Goal: Task Accomplishment & Management: Use online tool/utility

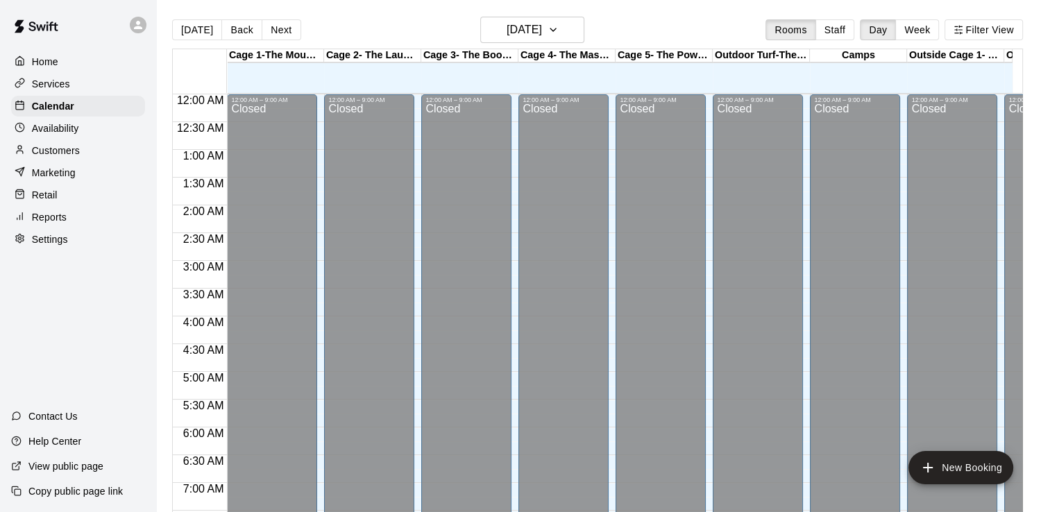
scroll to position [853, 0]
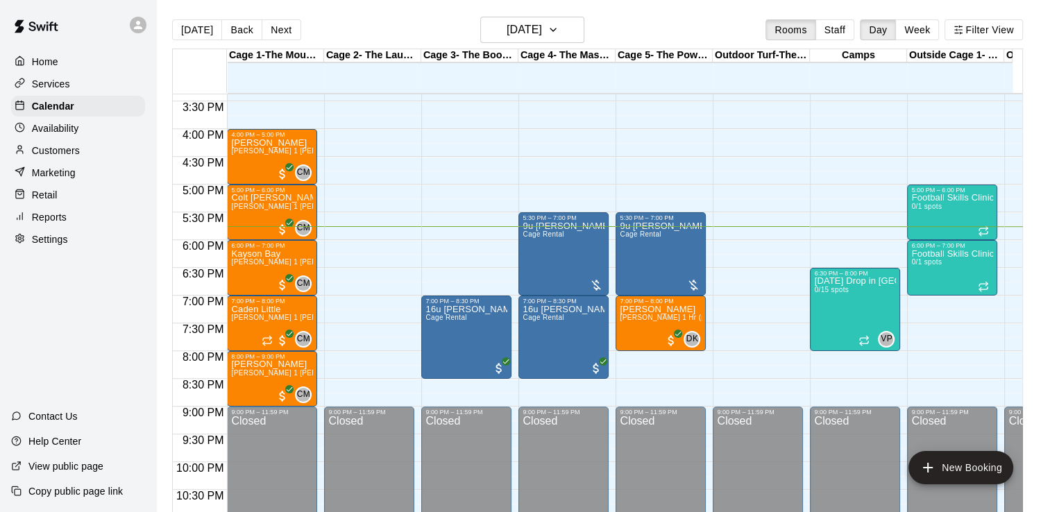
click at [42, 224] on p "Reports" at bounding box center [49, 217] width 35 height 14
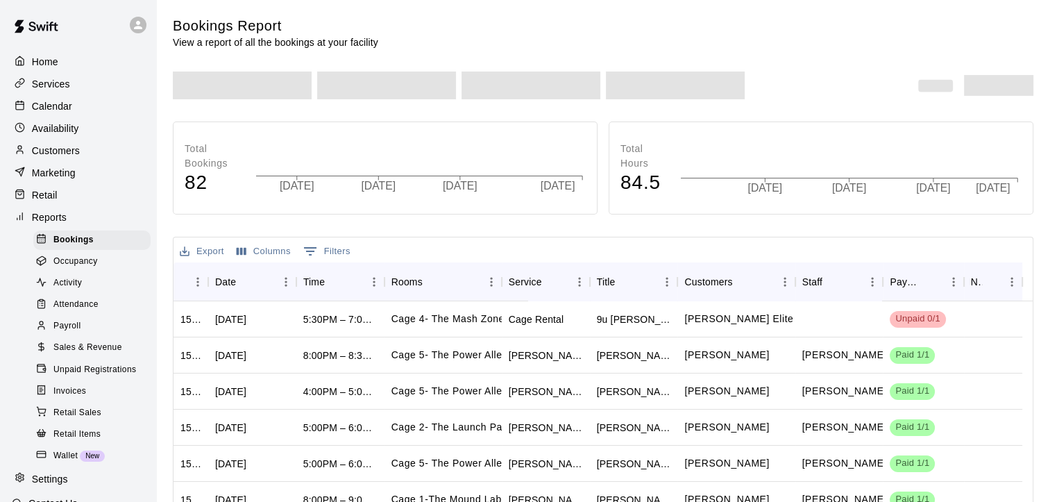
click at [61, 333] on span "Payroll" at bounding box center [66, 326] width 27 height 14
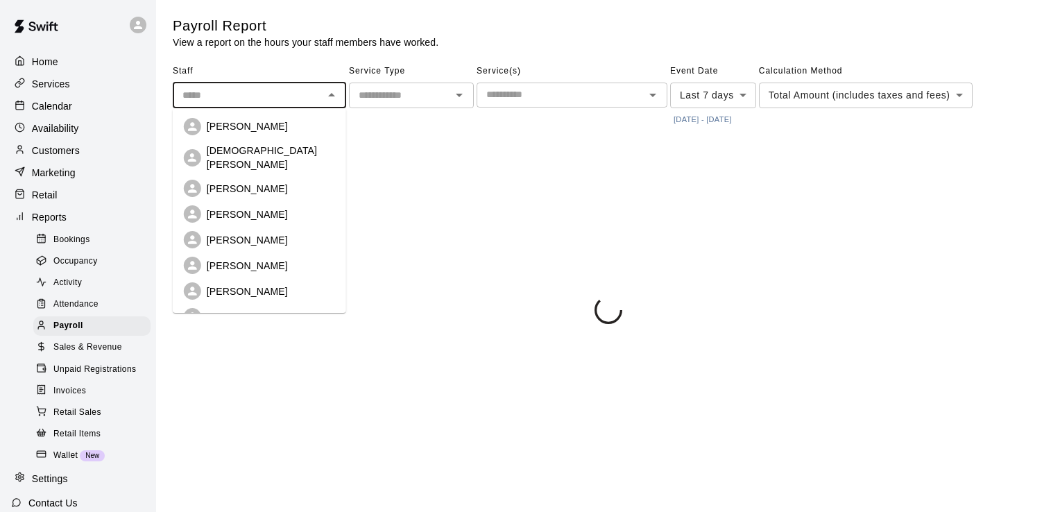
click at [274, 99] on input "text" at bounding box center [248, 95] width 142 height 17
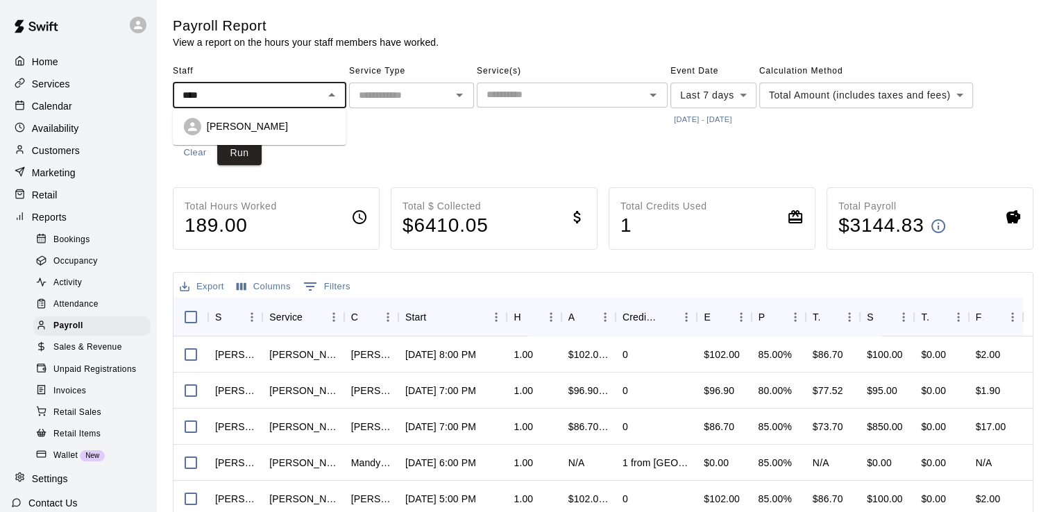
click at [262, 121] on p "[PERSON_NAME]" at bounding box center [247, 126] width 81 height 14
click at [457, 96] on icon "Open" at bounding box center [459, 95] width 17 height 17
type input "**********"
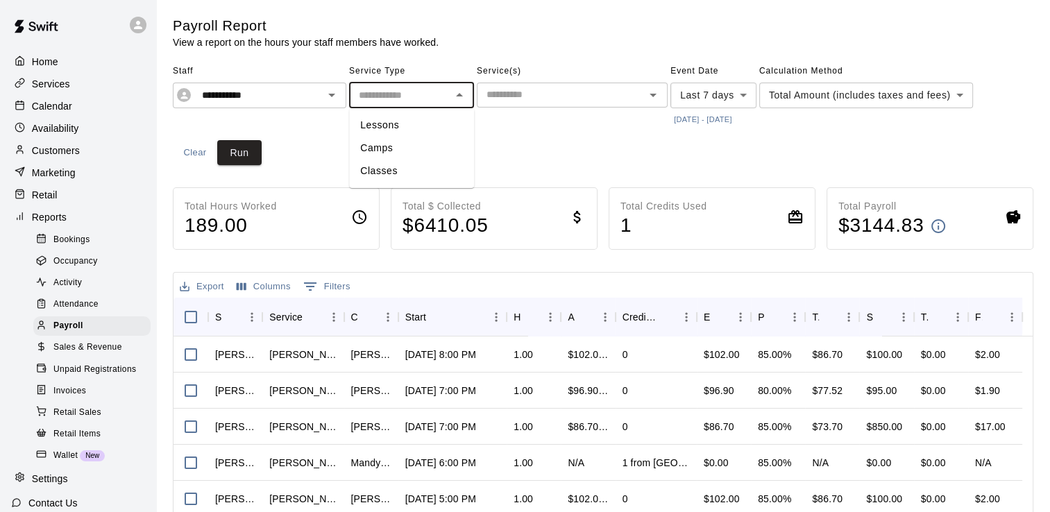
click at [379, 119] on li "Lessons" at bounding box center [411, 125] width 125 height 23
type input "*******"
click at [721, 120] on button "[DATE] - [DATE]" at bounding box center [702, 119] width 65 height 19
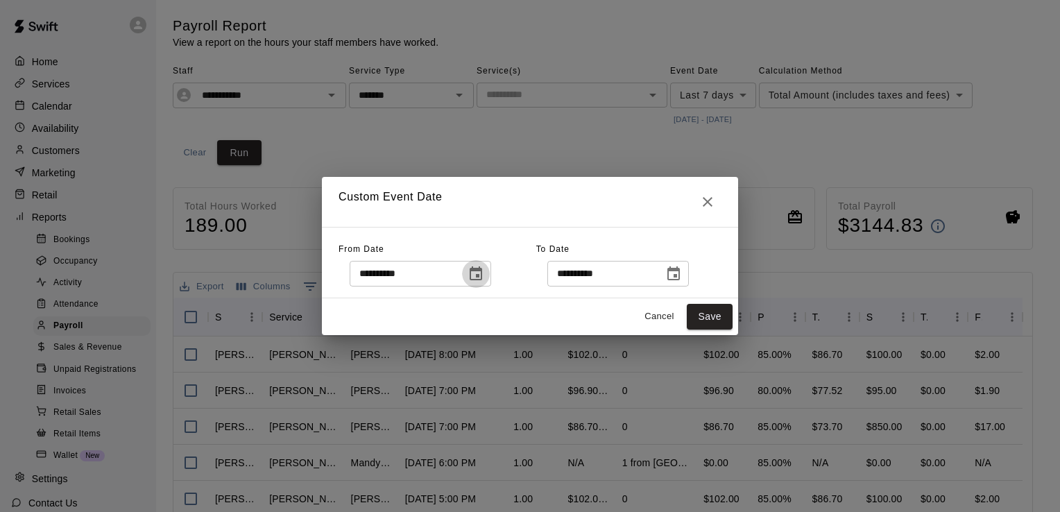
click at [483, 275] on icon "Choose date, selected date is Oct 7, 2025" at bounding box center [476, 274] width 17 height 17
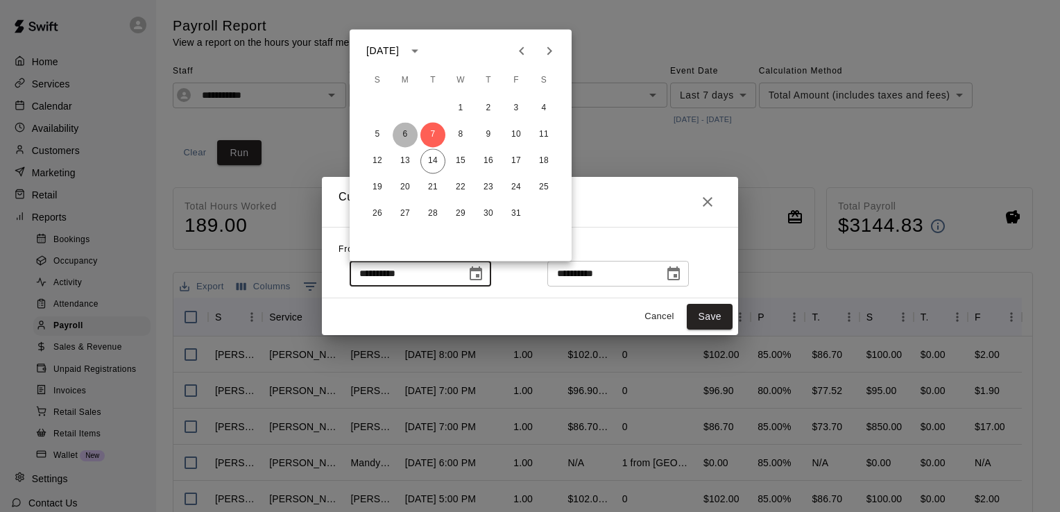
click at [405, 133] on button "6" at bounding box center [405, 134] width 25 height 25
type input "**********"
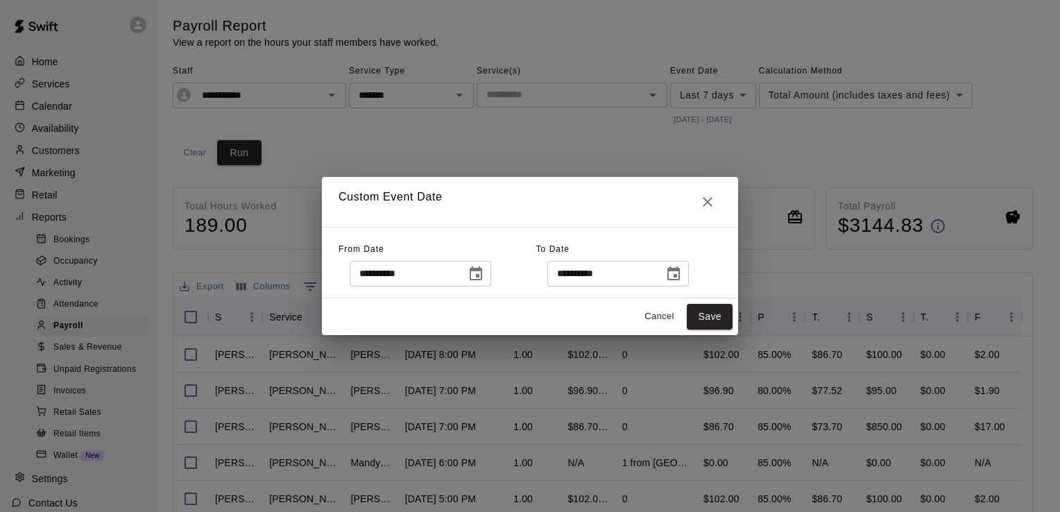
click at [682, 273] on icon "Choose date, selected date is Oct 14, 2025" at bounding box center [673, 274] width 17 height 17
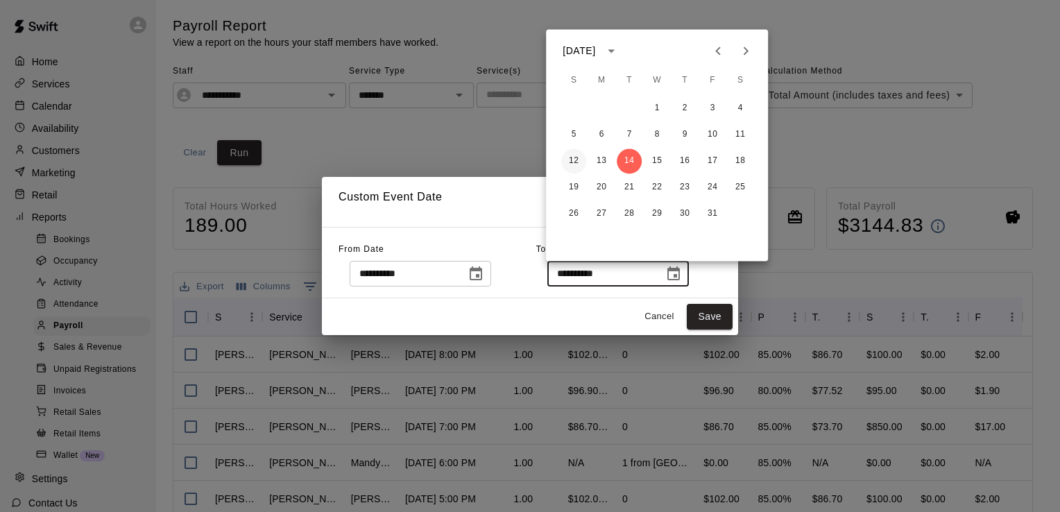
click at [574, 160] on button "12" at bounding box center [573, 160] width 25 height 25
type input "**********"
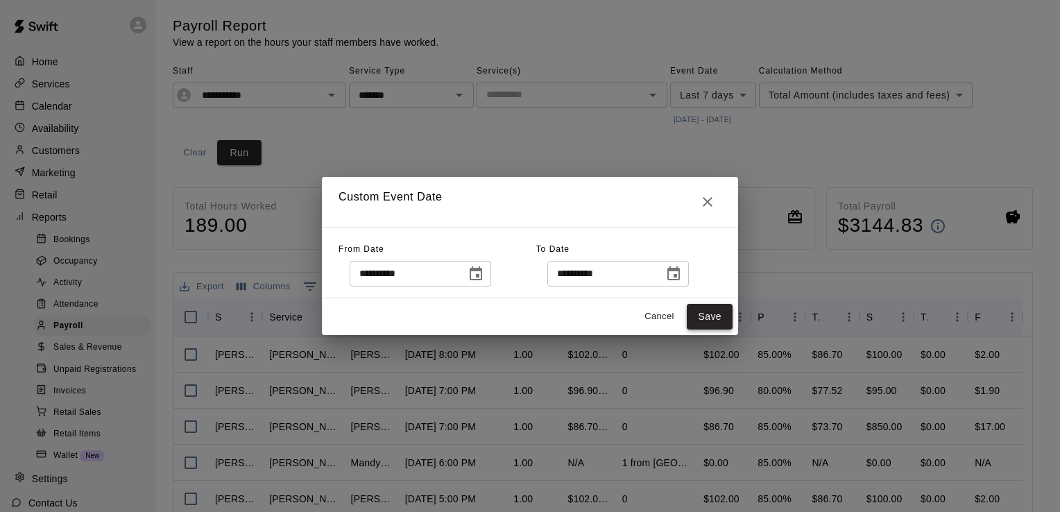
click at [716, 312] on button "Save" at bounding box center [710, 317] width 46 height 26
type input "******"
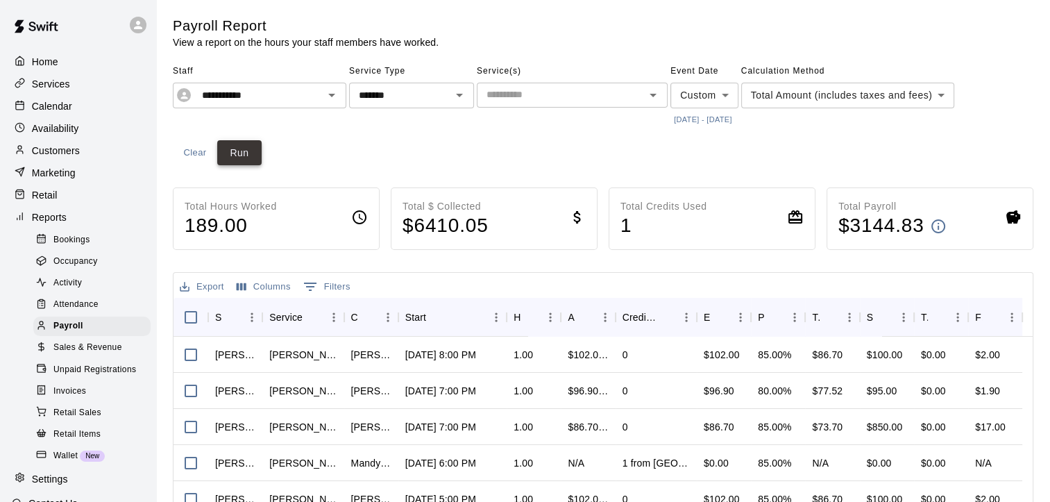
click at [244, 147] on button "Run" at bounding box center [239, 153] width 44 height 26
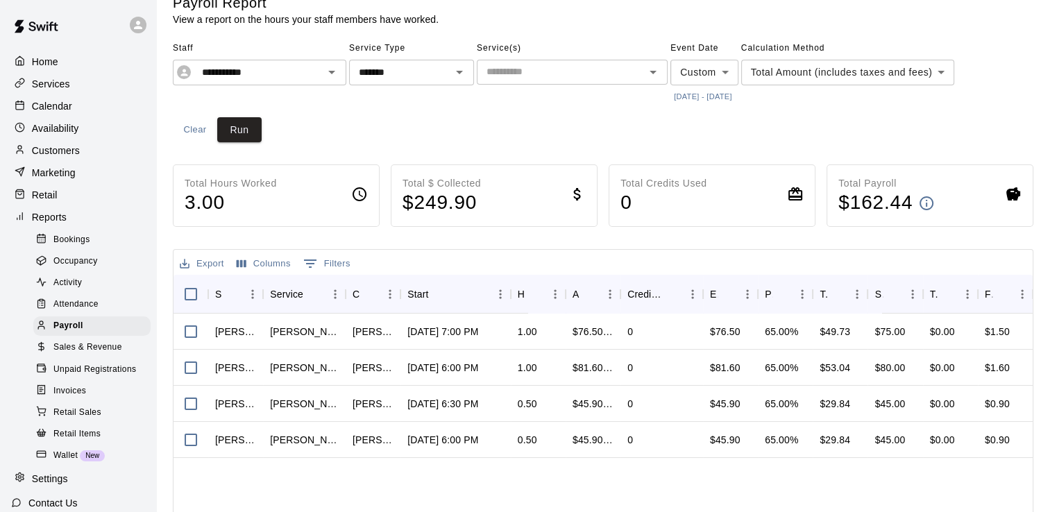
scroll to position [17, 0]
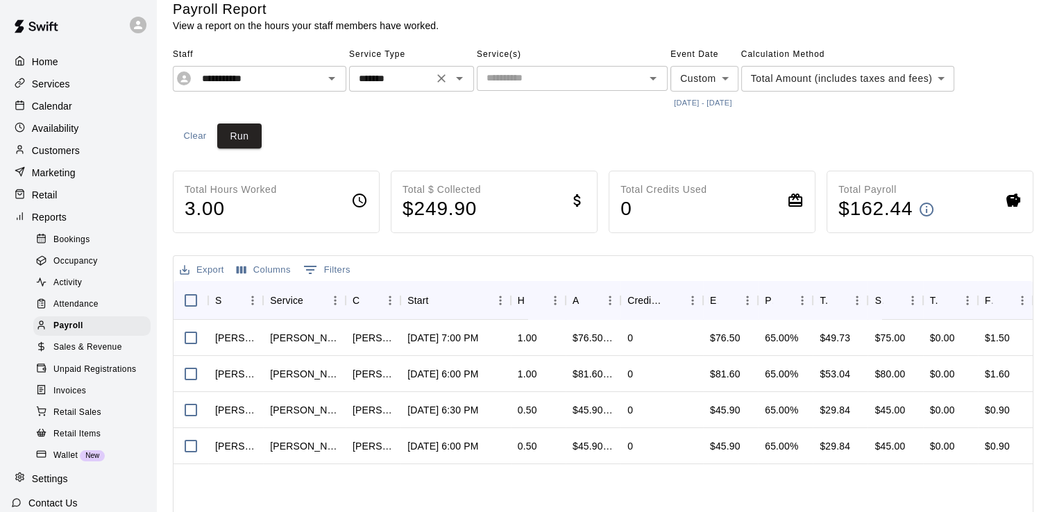
click at [464, 80] on icon "Open" at bounding box center [459, 78] width 17 height 17
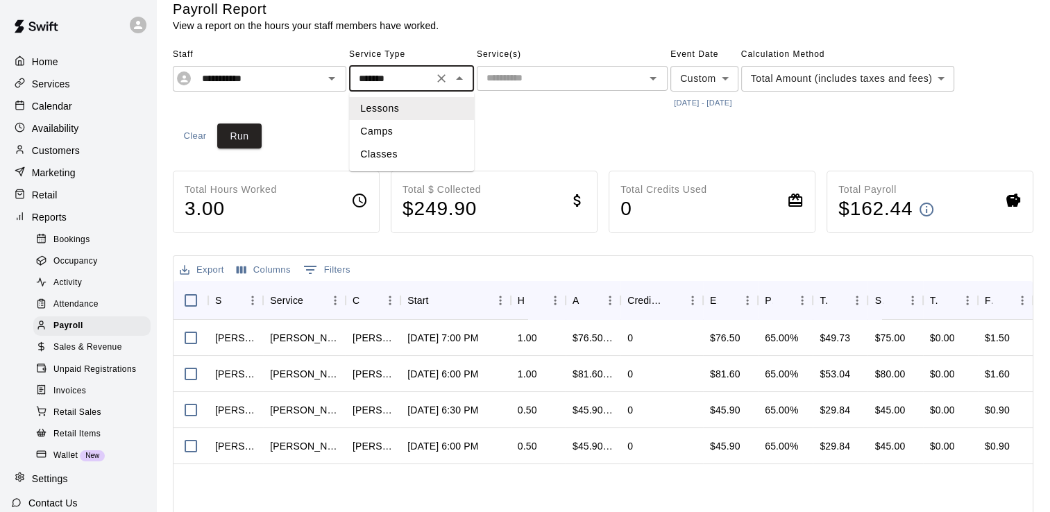
click at [382, 160] on li "Classes" at bounding box center [411, 154] width 125 height 23
type input "*******"
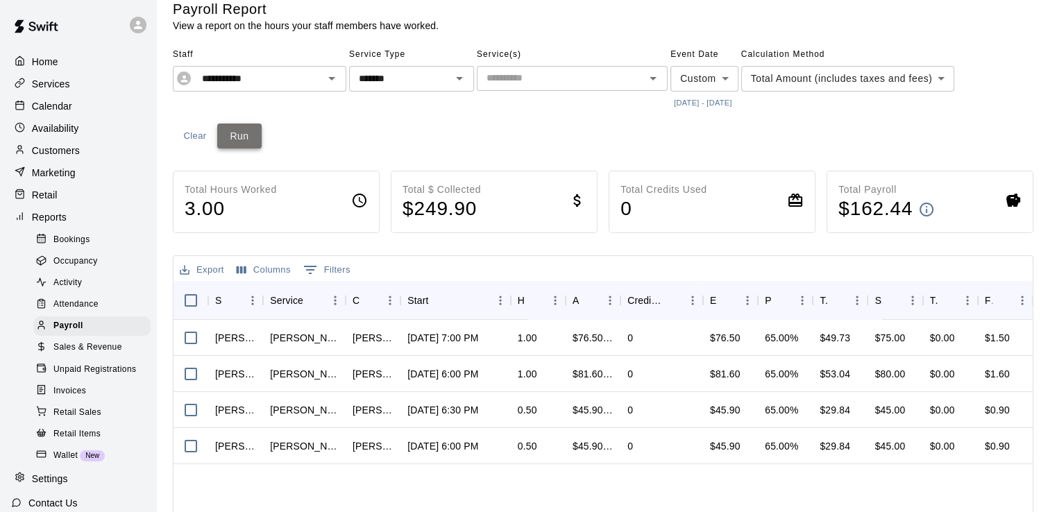
click at [247, 138] on button "Run" at bounding box center [239, 137] width 44 height 26
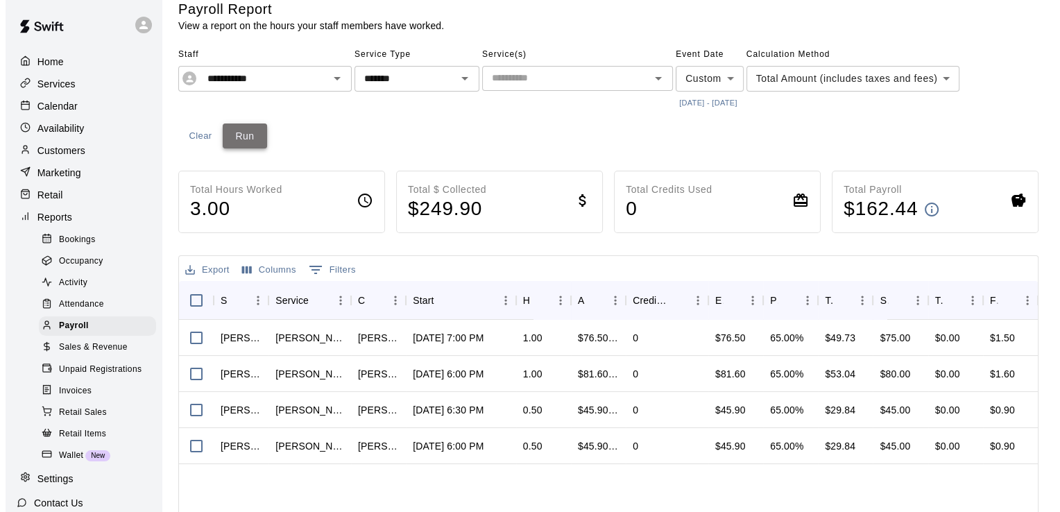
scroll to position [0, 0]
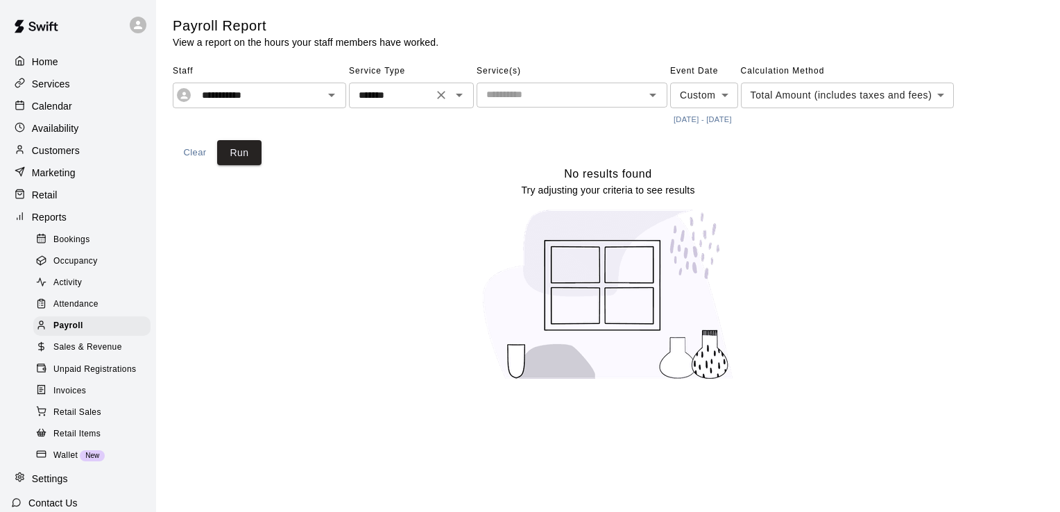
click at [436, 92] on icon "Clear" at bounding box center [441, 95] width 14 height 14
click at [508, 101] on input "text" at bounding box center [561, 94] width 160 height 17
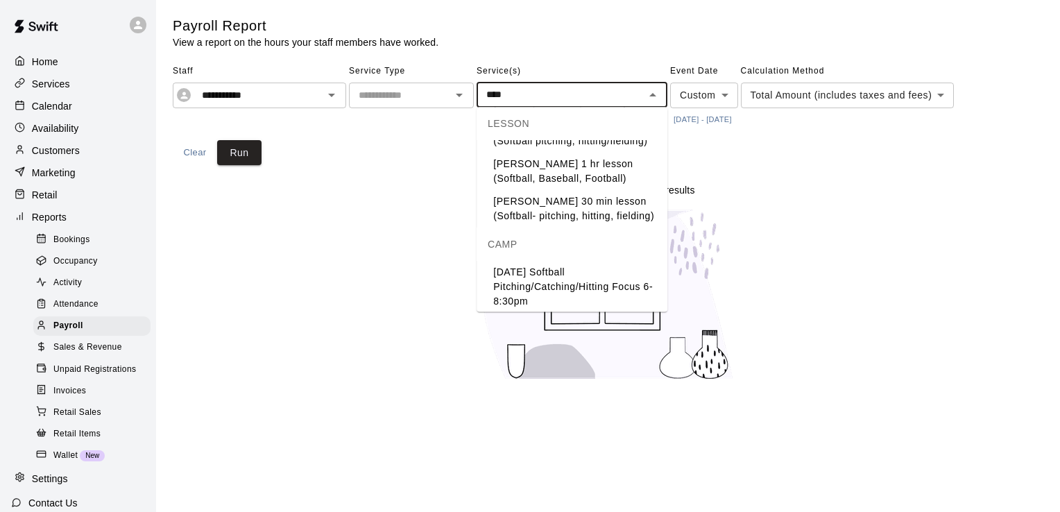
scroll to position [91, 0]
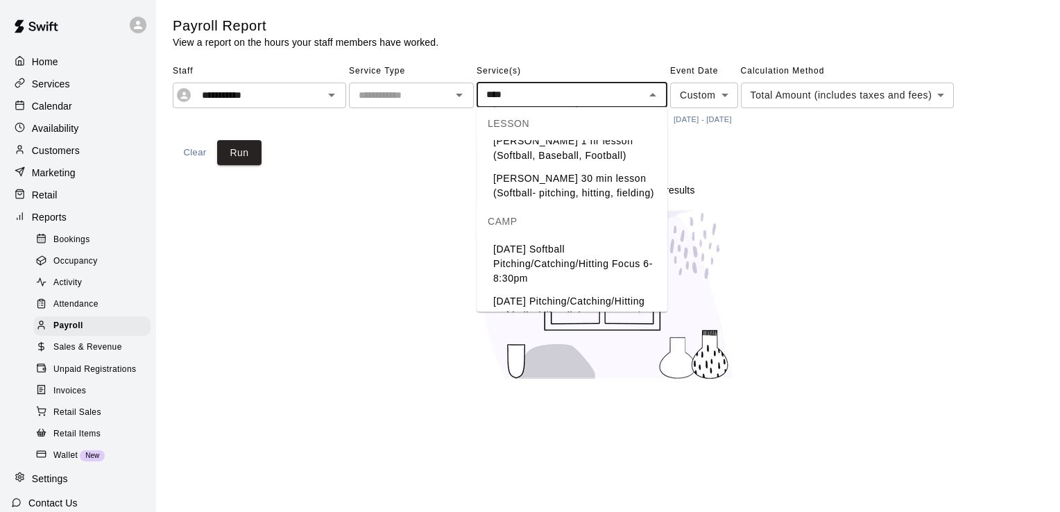
click at [463, 98] on icon "Open" at bounding box center [459, 95] width 17 height 17
type input "****"
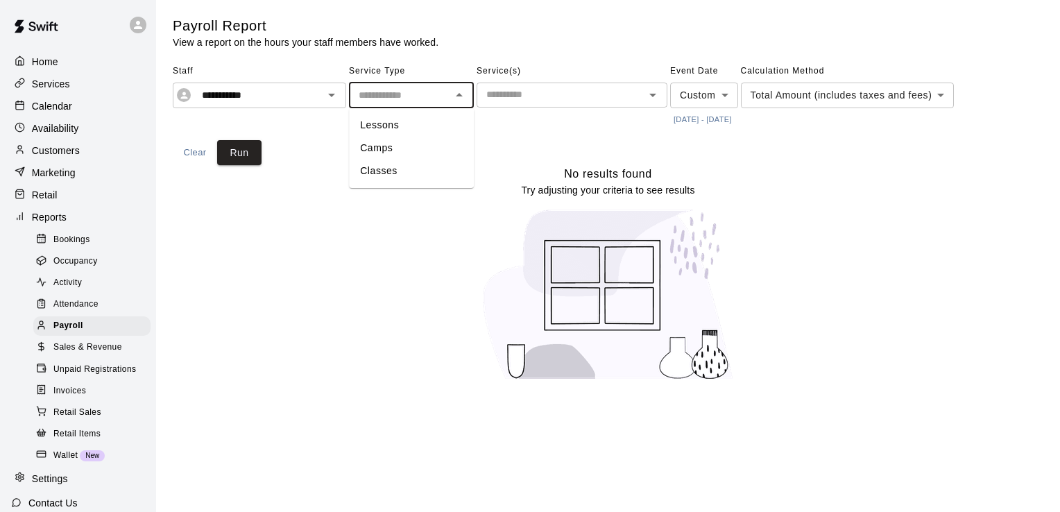
click at [531, 101] on input "text" at bounding box center [561, 94] width 160 height 17
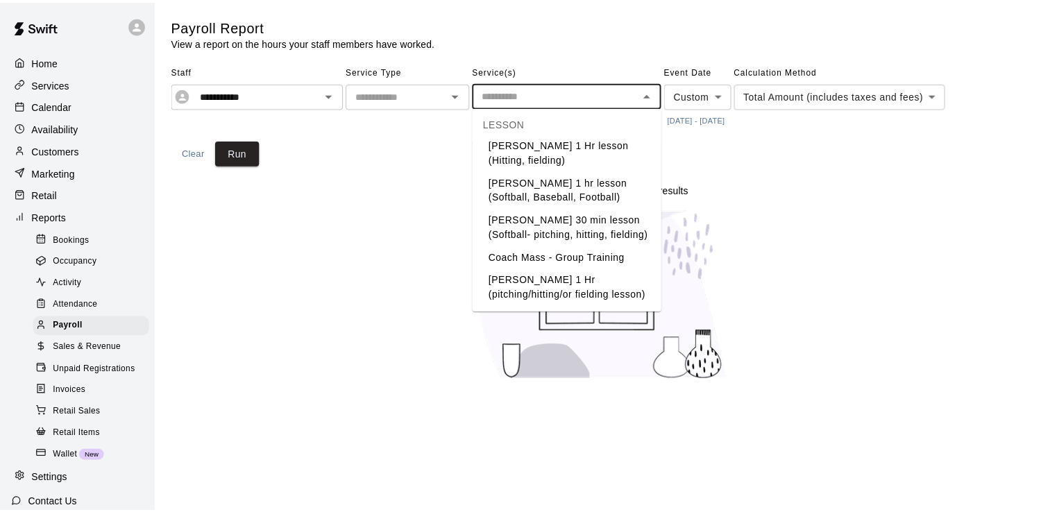
scroll to position [837, 0]
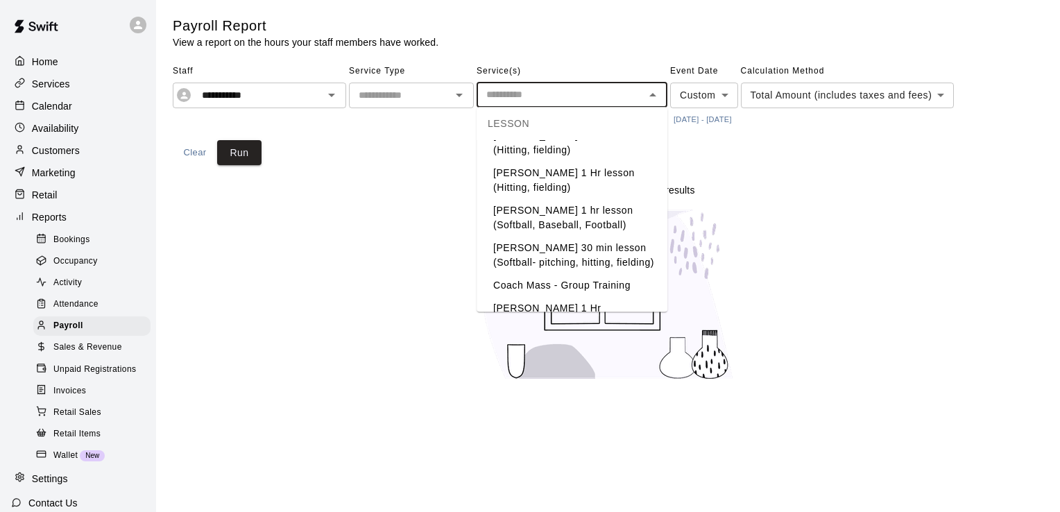
click at [571, 199] on li "[PERSON_NAME] 1 hr lesson (Softball, Baseball, Football)" at bounding box center [572, 217] width 191 height 37
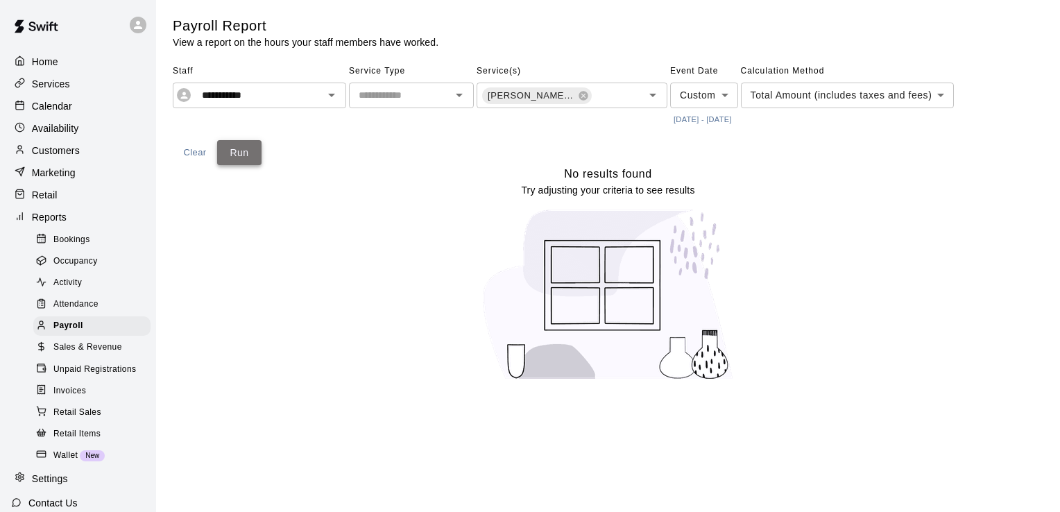
click at [248, 151] on button "Run" at bounding box center [239, 153] width 44 height 26
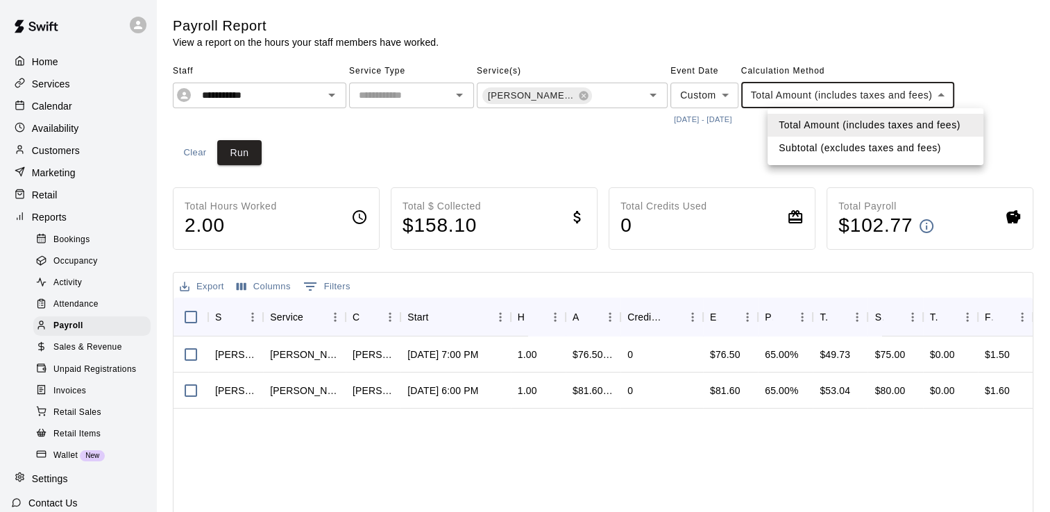
click at [969, 95] on body "**********" at bounding box center [525, 381] width 1050 height 763
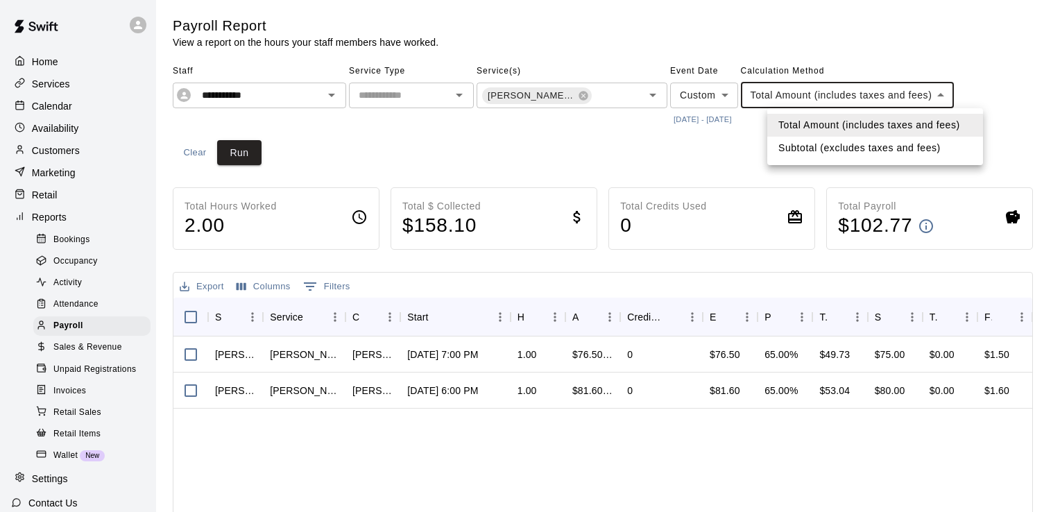
click at [903, 143] on li "Subtotal (excludes taxes and fees)" at bounding box center [875, 148] width 216 height 23
type input "********"
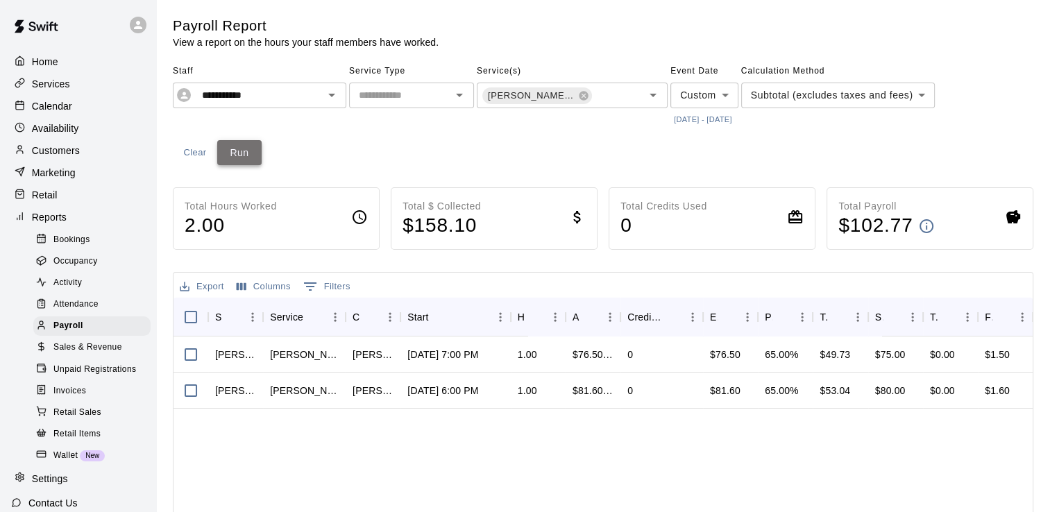
click at [245, 153] on button "Run" at bounding box center [239, 153] width 44 height 26
click at [565, 99] on span "[PERSON_NAME] 1 hr lesson (Softball, Baseball, Football)" at bounding box center [531, 96] width 99 height 14
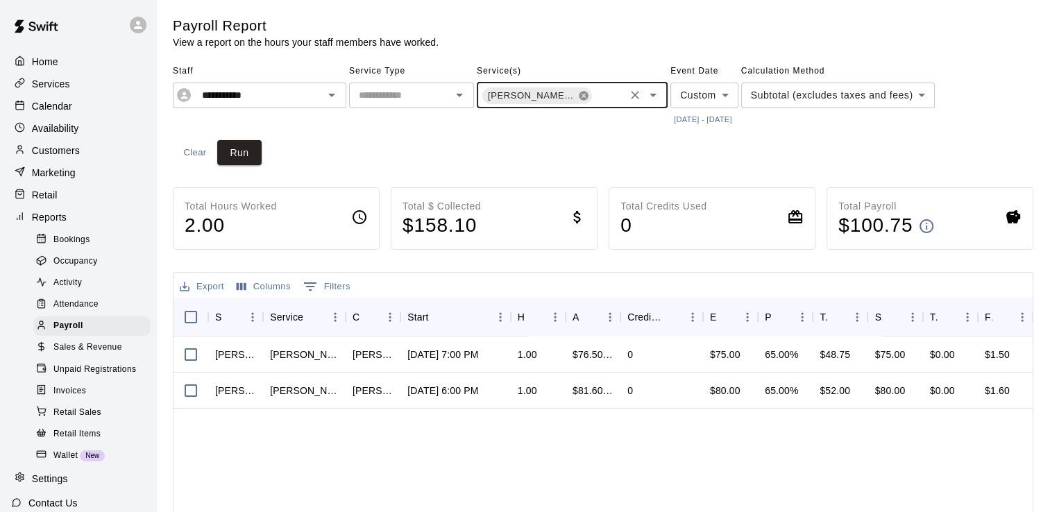
click at [581, 99] on icon at bounding box center [583, 95] width 9 height 9
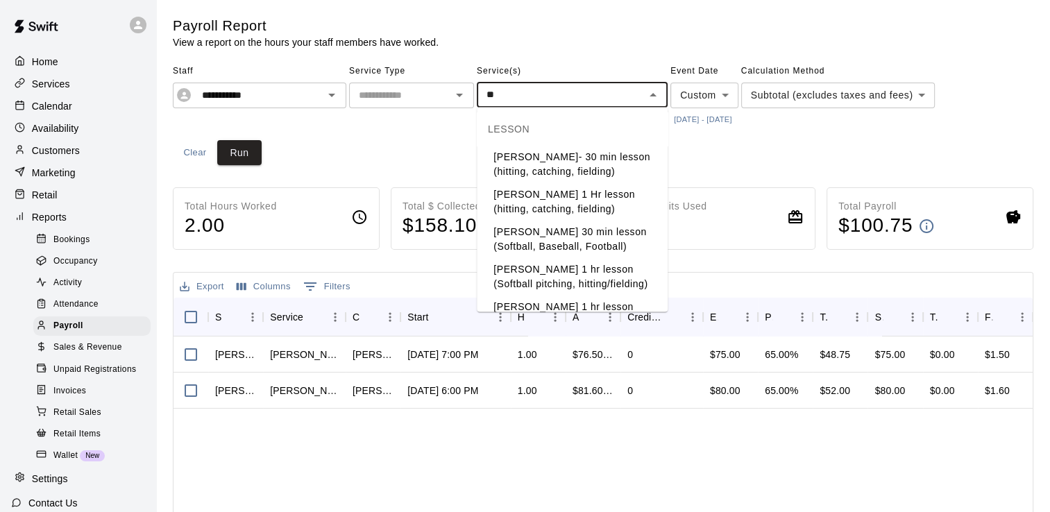
type input "*"
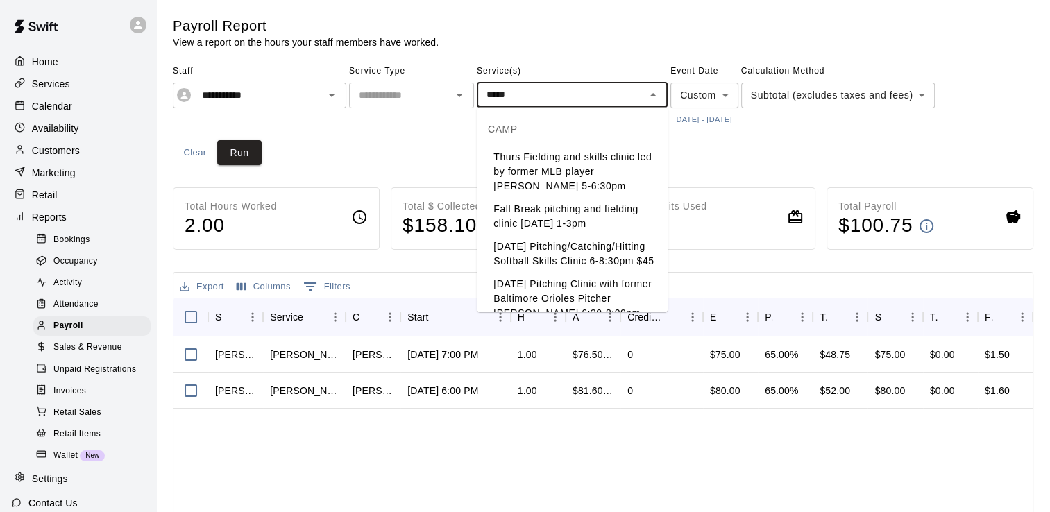
type input "******"
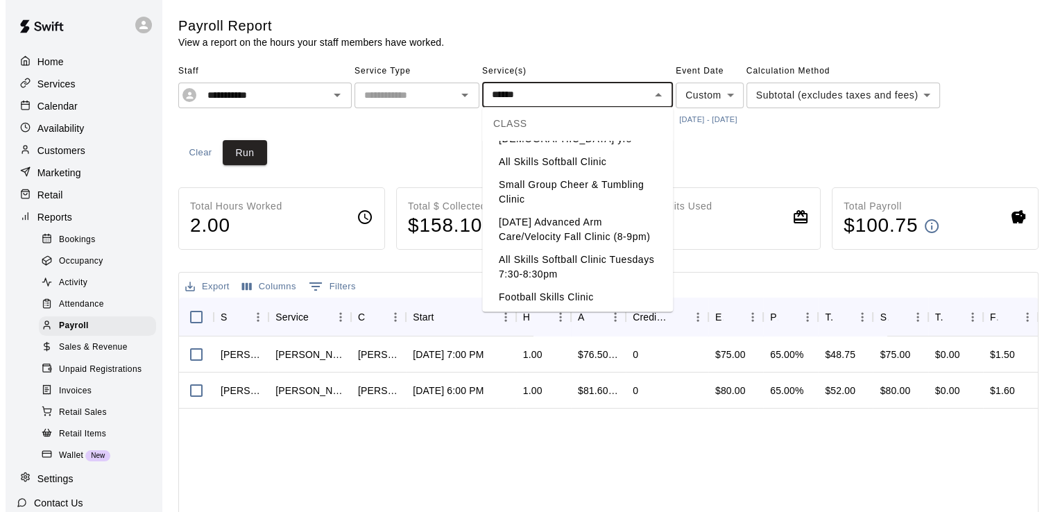
scroll to position [322, 0]
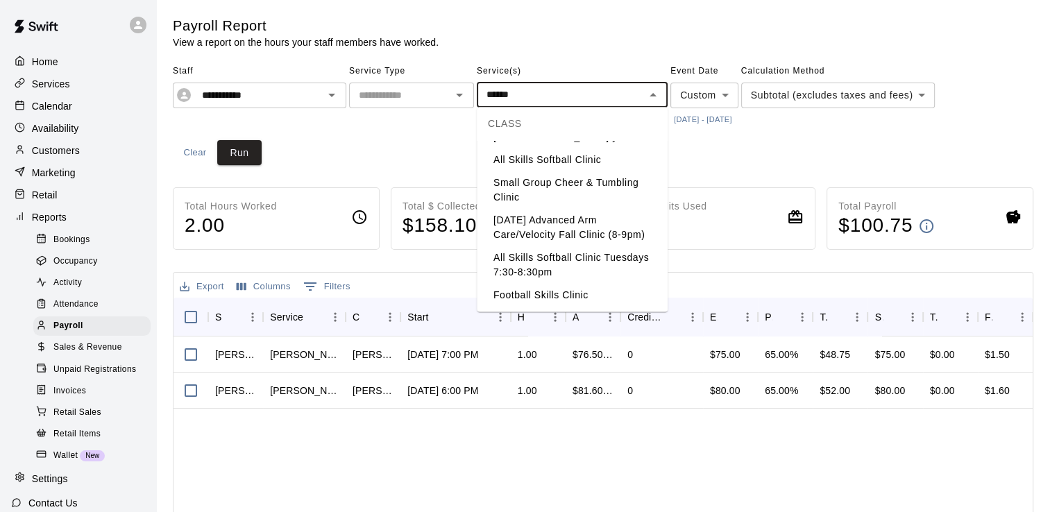
click at [595, 171] on li "All Skills Softball Clinic" at bounding box center [572, 159] width 191 height 23
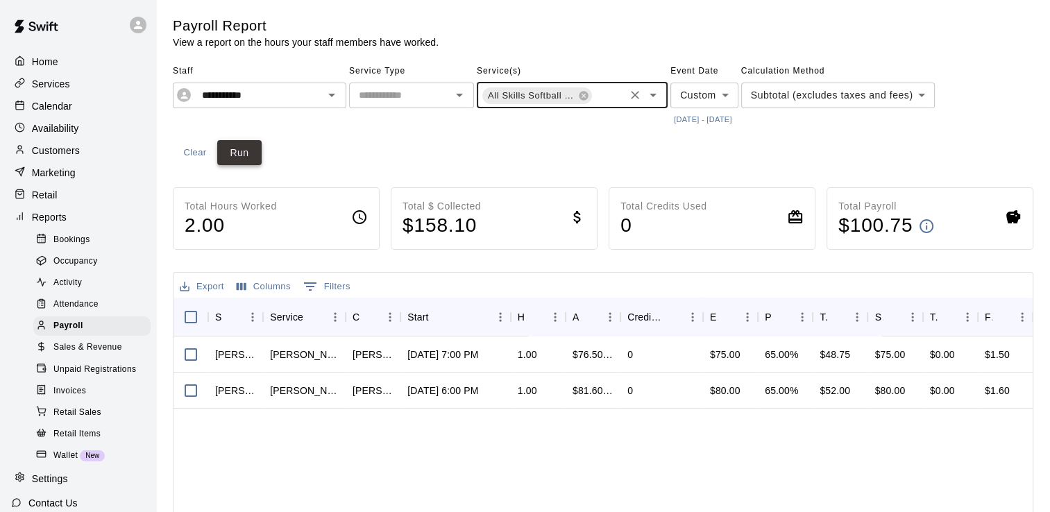
click at [255, 154] on button "Run" at bounding box center [239, 153] width 44 height 26
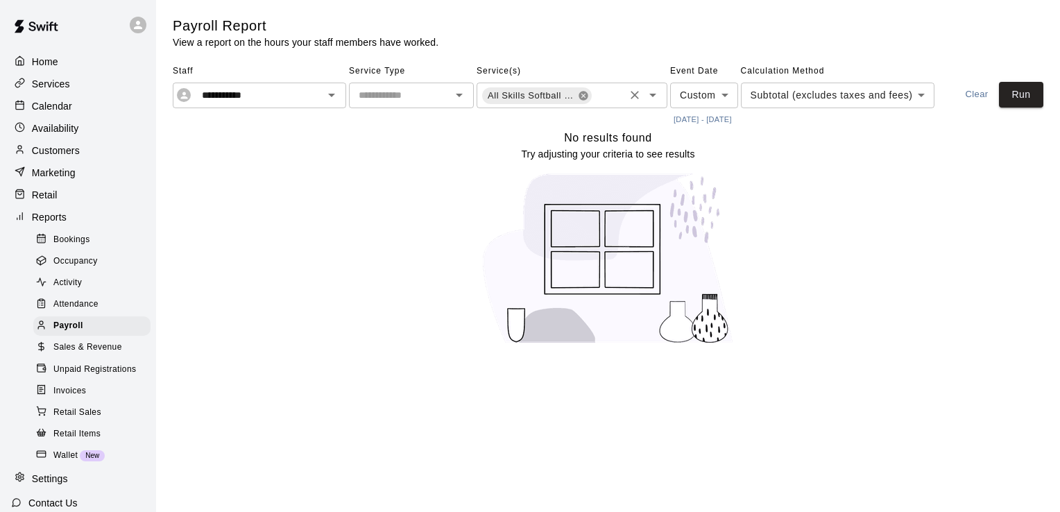
click at [583, 93] on icon at bounding box center [583, 95] width 9 height 9
click at [656, 92] on icon "Open" at bounding box center [653, 95] width 17 height 17
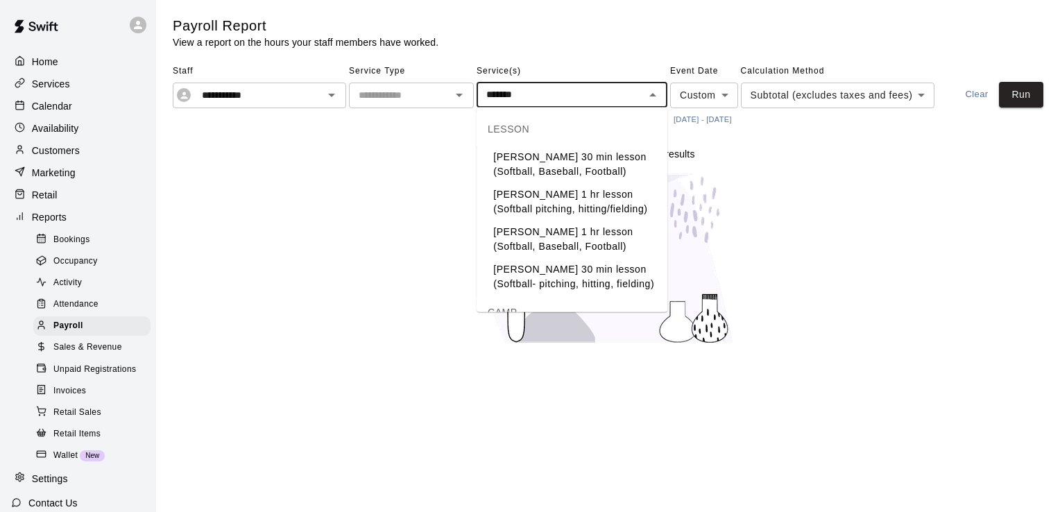
type input "********"
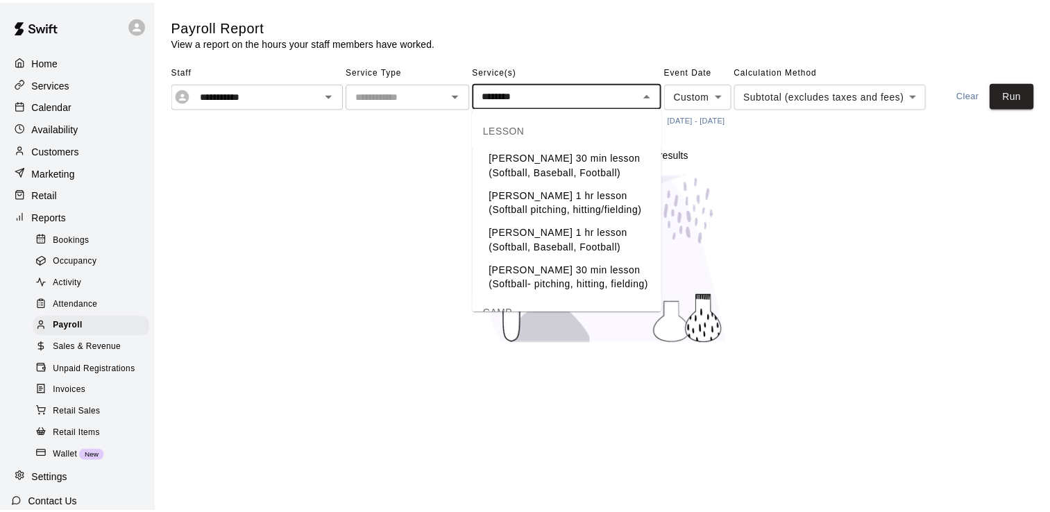
scroll to position [391, 0]
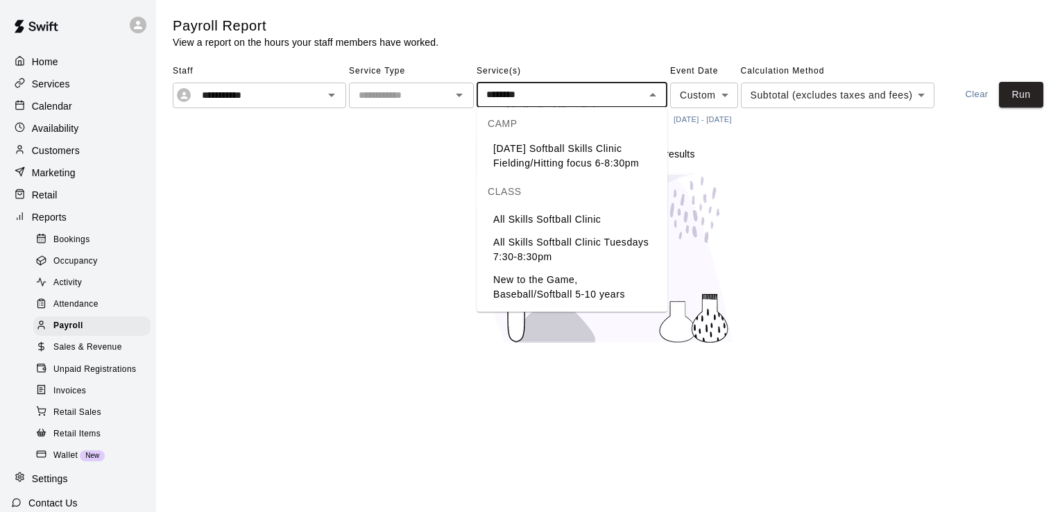
click at [577, 248] on li "All Skills Softball Clinic Tuesdays 7:30-8:30pm" at bounding box center [572, 249] width 191 height 37
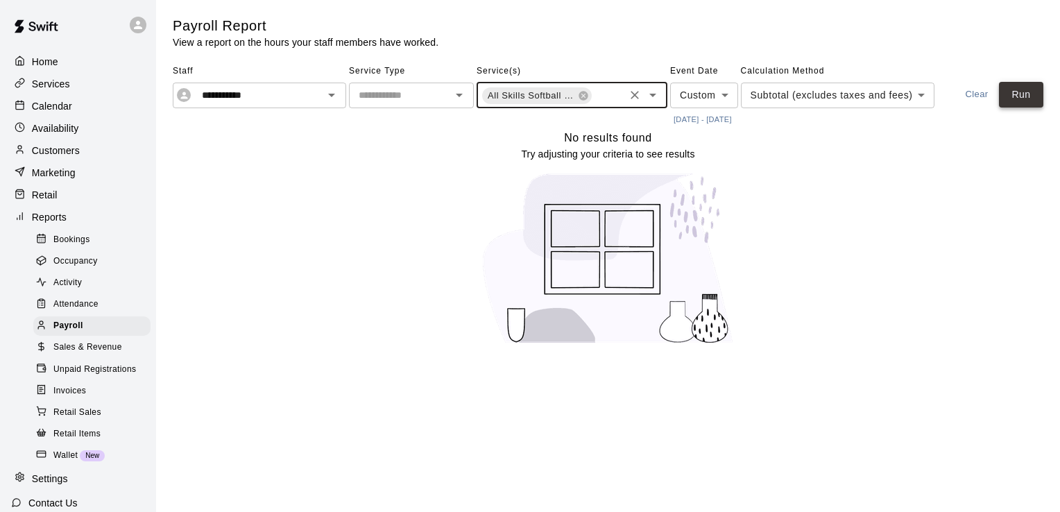
click at [999, 108] on button "Run" at bounding box center [1021, 95] width 44 height 26
click at [586, 97] on icon at bounding box center [583, 95] width 9 height 9
click at [58, 113] on p "Calendar" at bounding box center [52, 106] width 40 height 14
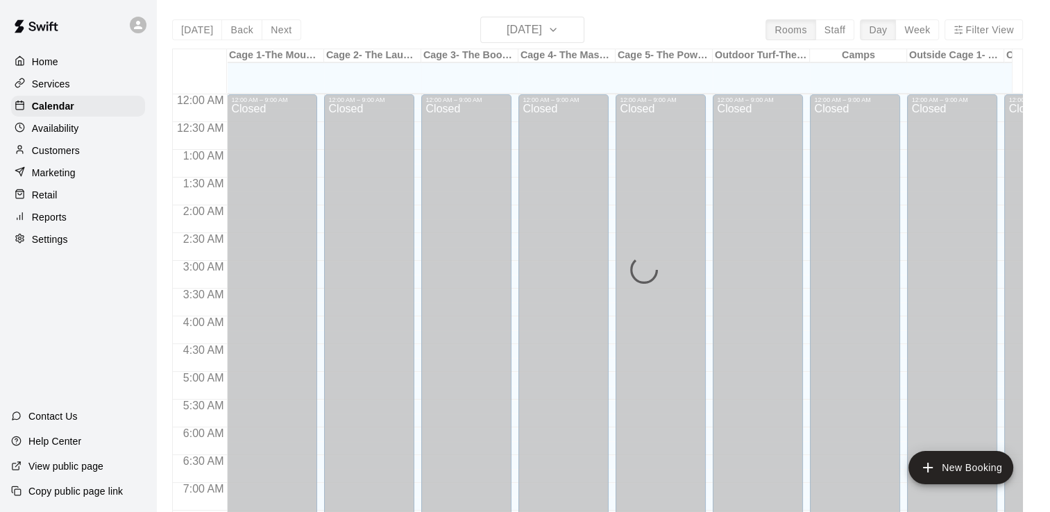
scroll to position [853, 0]
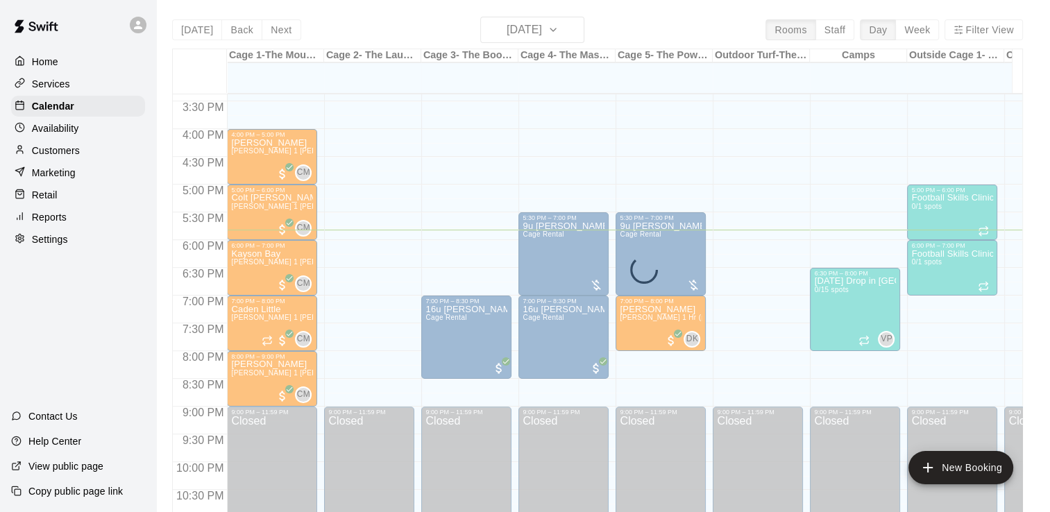
click at [569, 35] on div "[DATE] Back [DATE][DATE] Rooms Staff Day Week Filter View Cage 1-The Mound Lab …" at bounding box center [597, 273] width 851 height 512
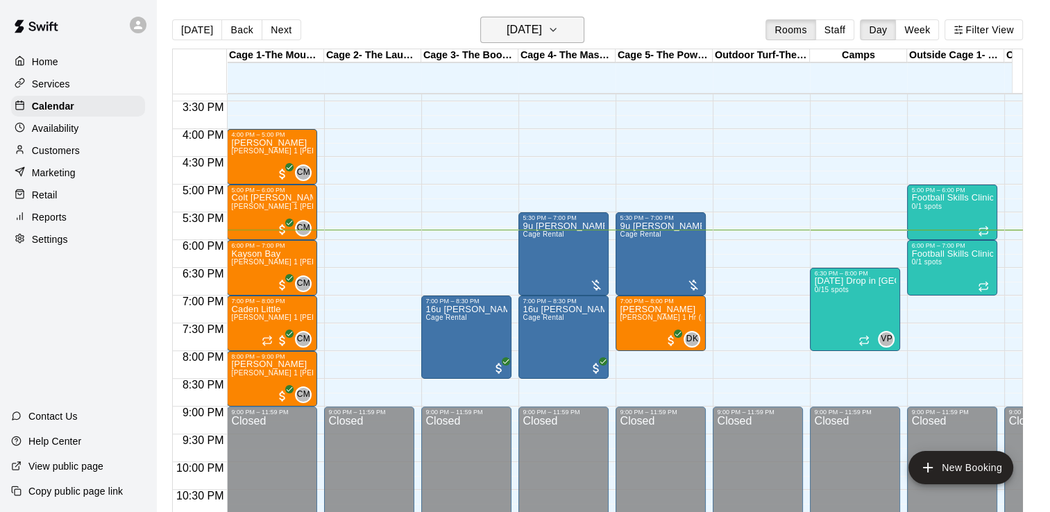
click at [559, 33] on icon "button" at bounding box center [552, 30] width 11 height 17
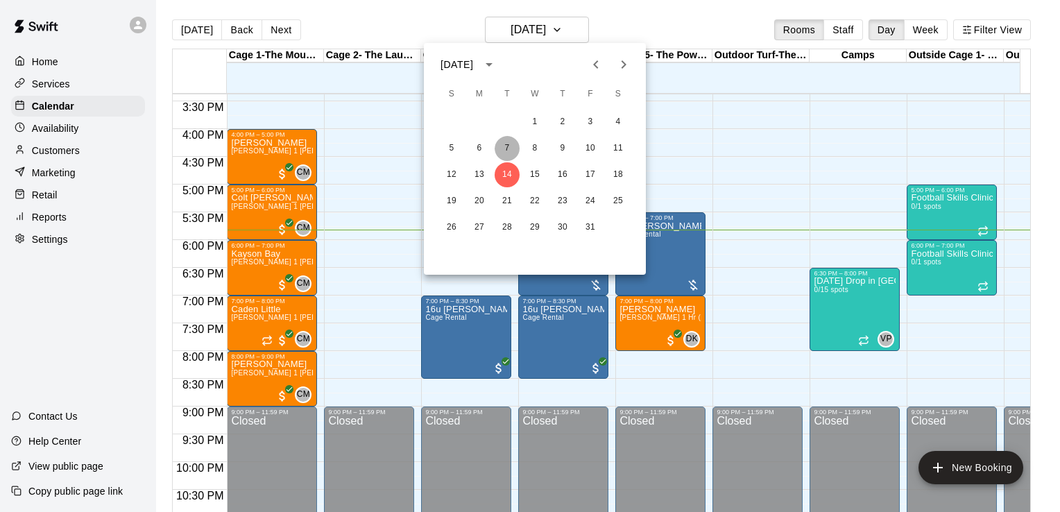
click at [507, 148] on button "7" at bounding box center [507, 148] width 25 height 25
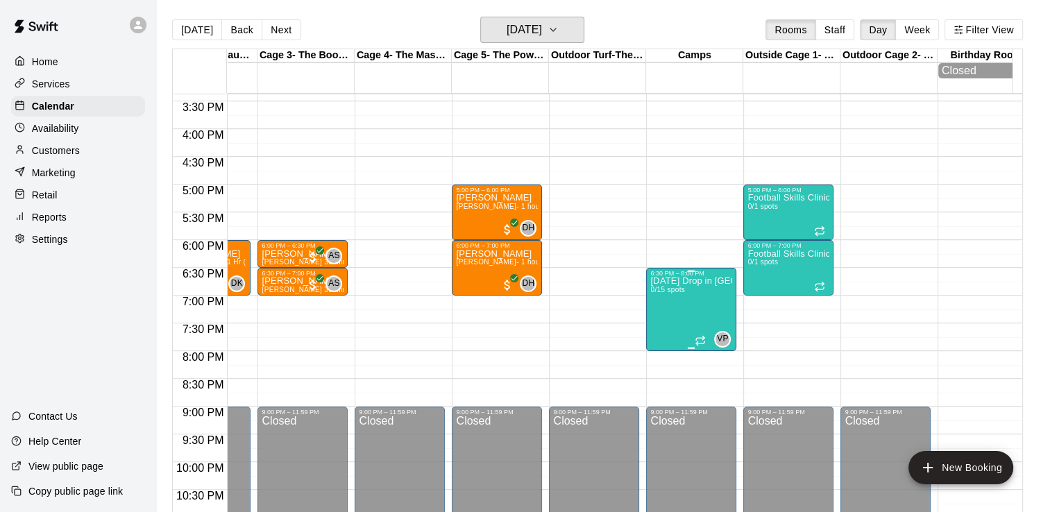
scroll to position [0, 130]
